Goal: Information Seeking & Learning: Learn about a topic

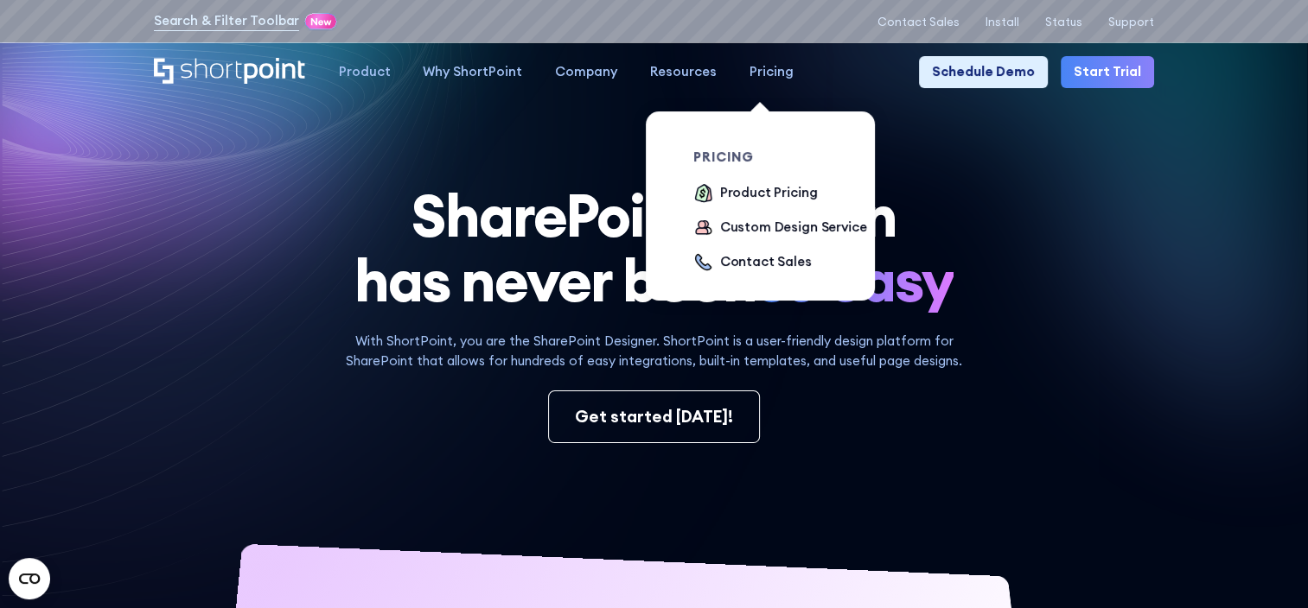
click at [770, 62] on link "Pricing" at bounding box center [771, 72] width 77 height 33
click at [757, 200] on div "Product Pricing" at bounding box center [769, 193] width 98 height 20
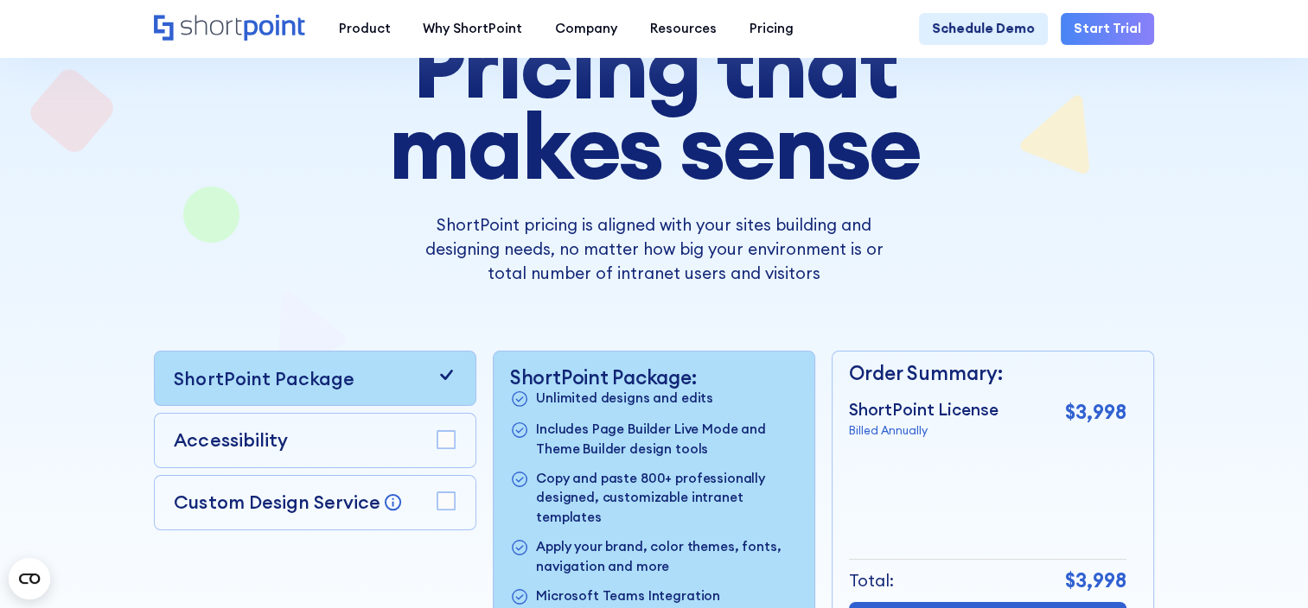
scroll to position [346, 0]
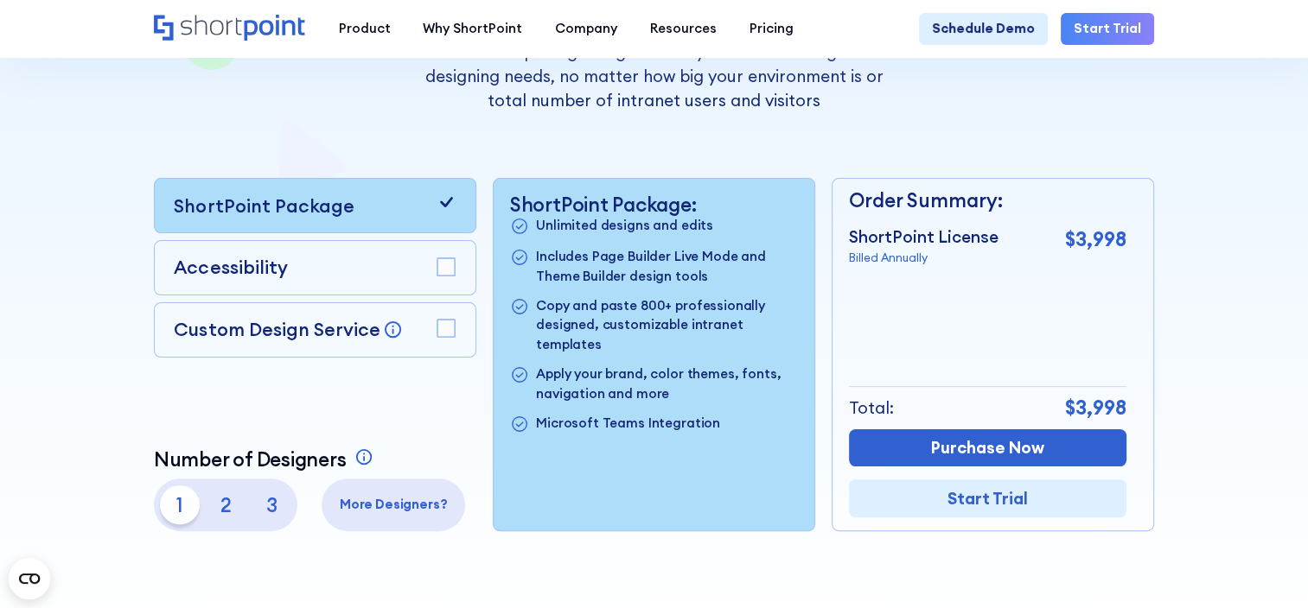
click at [274, 520] on p "3" at bounding box center [271, 505] width 39 height 39
click at [296, 269] on div "Accessibility" at bounding box center [315, 268] width 282 height 28
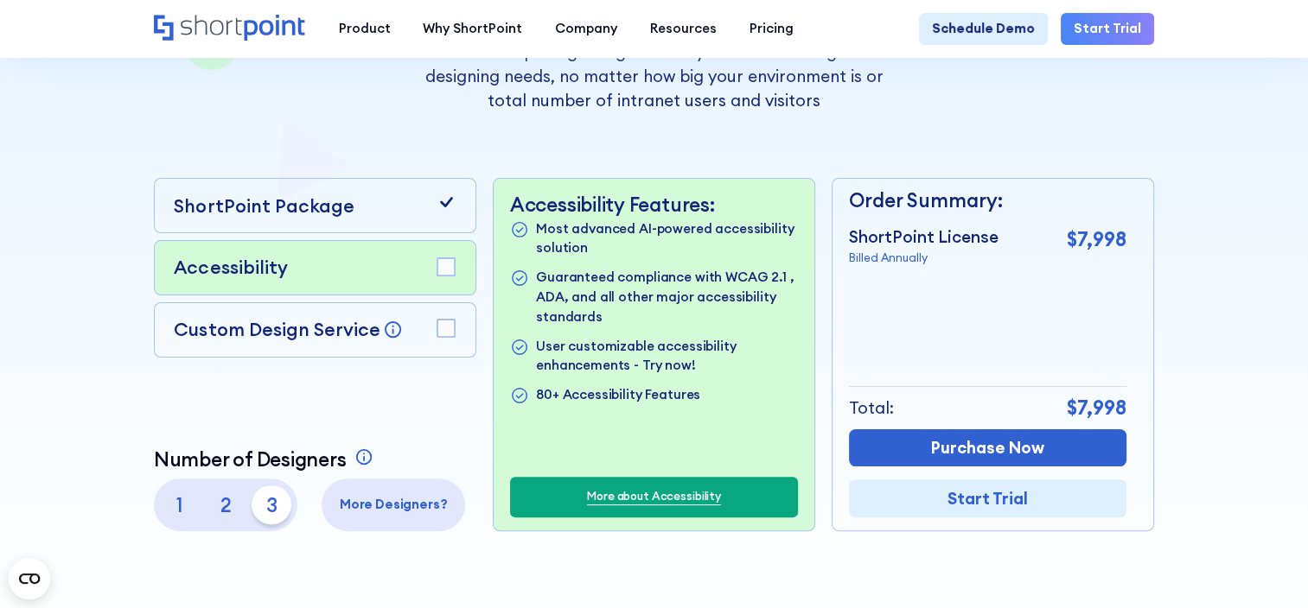
click at [438, 272] on rect at bounding box center [446, 267] width 18 height 18
click at [449, 331] on rect at bounding box center [446, 329] width 18 height 18
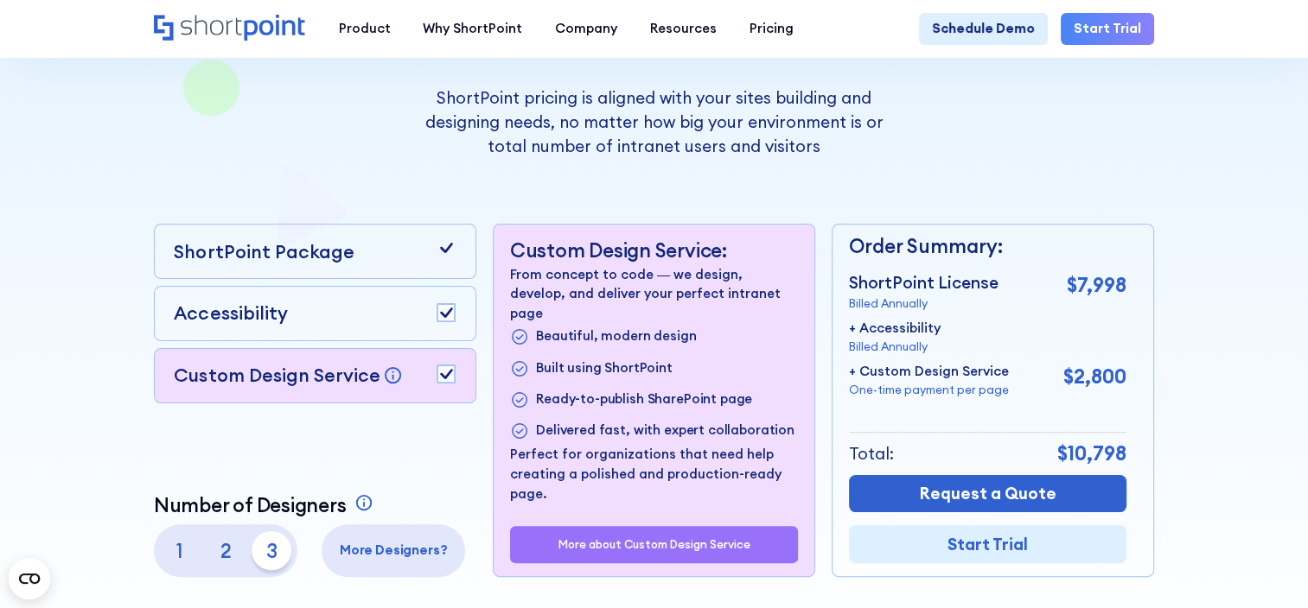
scroll to position [0, 0]
